Goal: Task Accomplishment & Management: Manage account settings

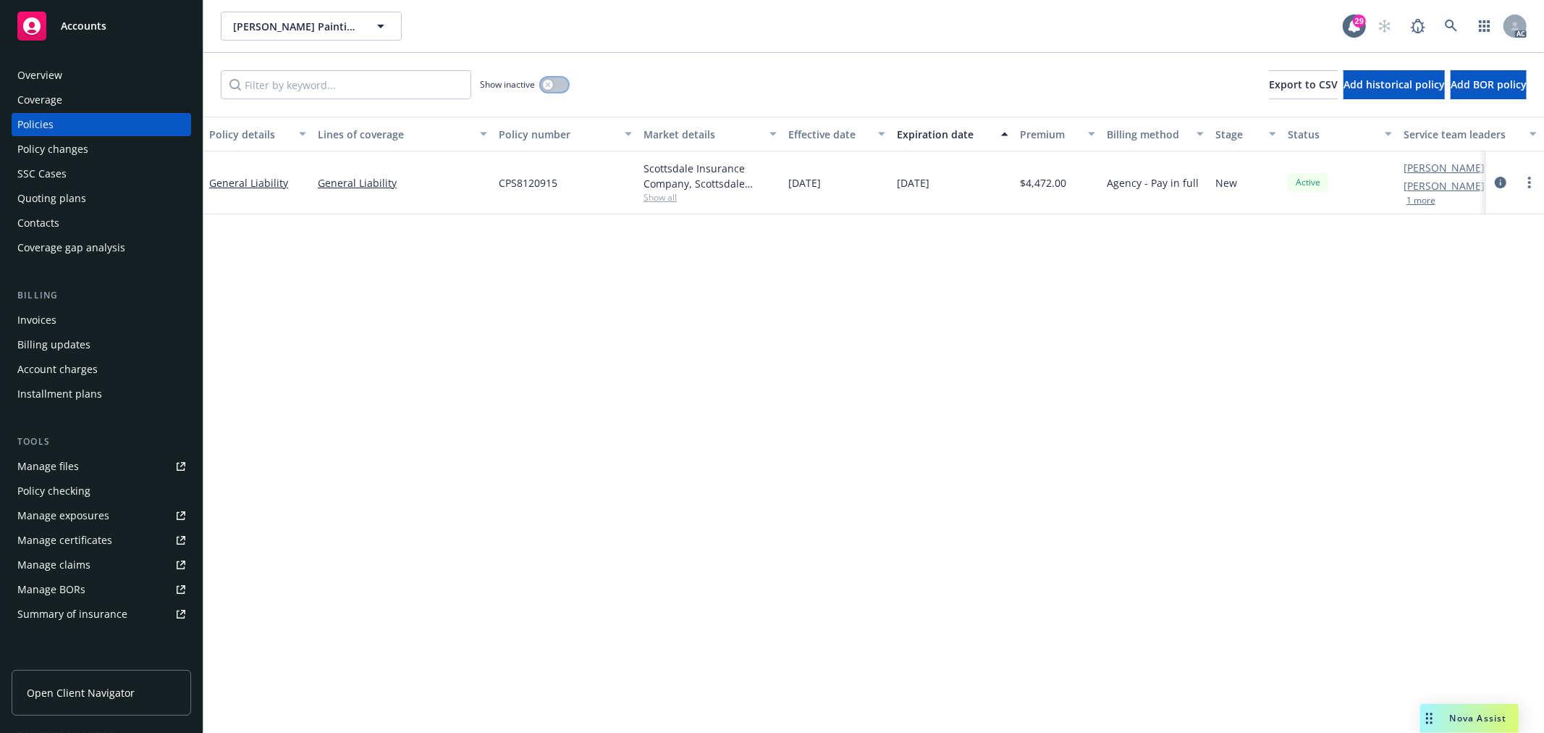
click at [561, 83] on button "button" at bounding box center [555, 84] width 28 height 14
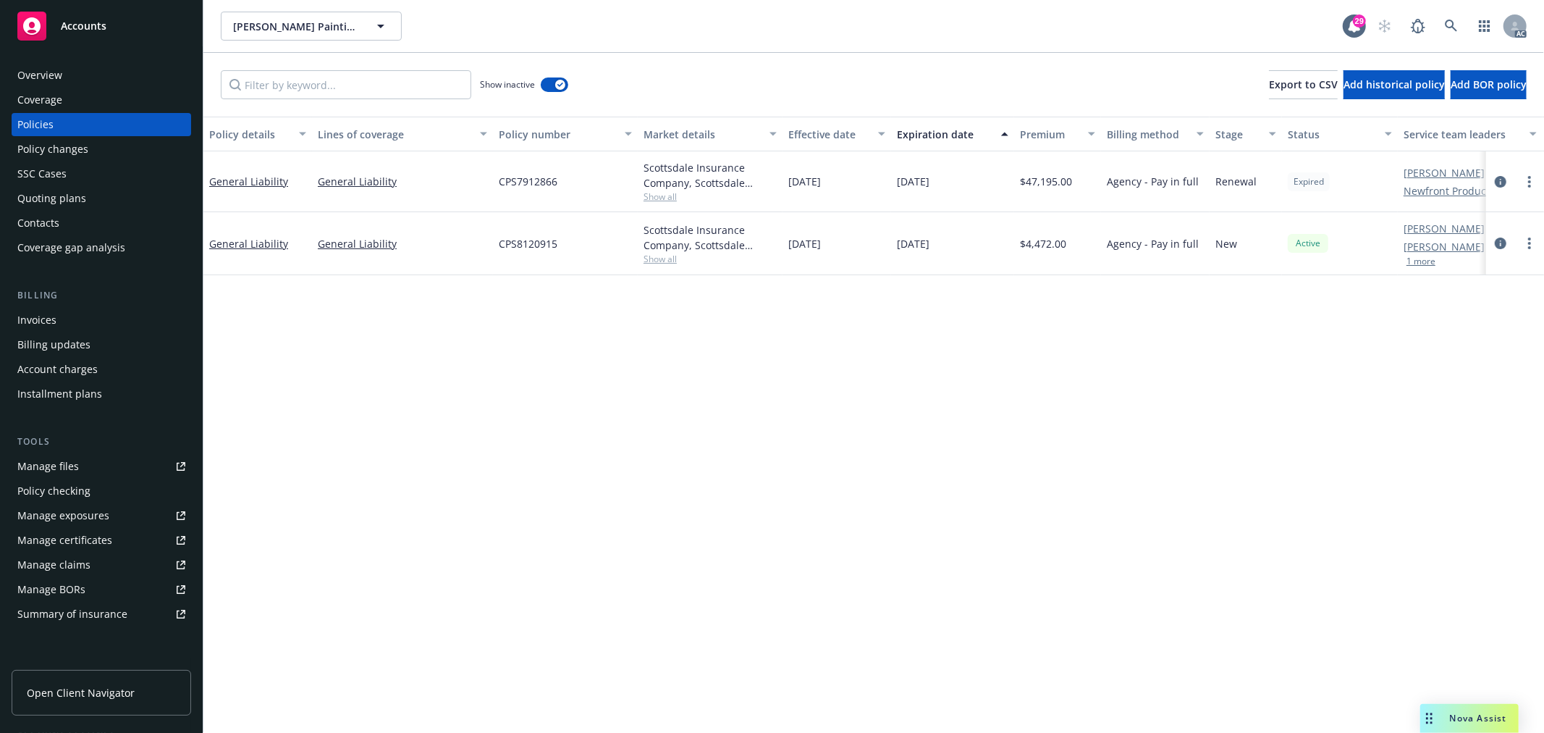
click at [663, 193] on span "Show all" at bounding box center [710, 196] width 133 height 12
click at [905, 337] on div "Policy details Lines of coverage Policy number Market details Effective date Ex…" at bounding box center [873, 425] width 1341 height 616
click at [660, 257] on span "Show all" at bounding box center [710, 259] width 133 height 12
click at [896, 421] on div "Policy details Lines of coverage Policy number Market details Effective date Ex…" at bounding box center [873, 425] width 1341 height 616
